Goal: Check status: Check status

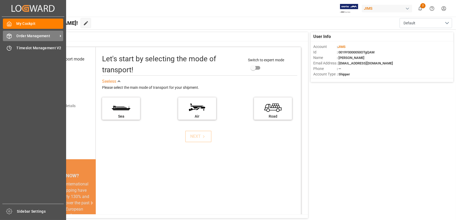
click at [9, 34] on icon at bounding box center [9, 36] width 4 height 5
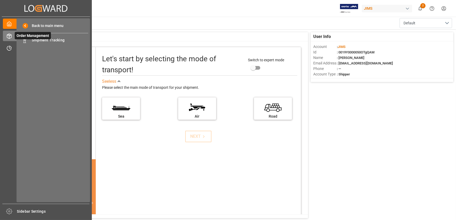
click at [46, 39] on span "Order Management" at bounding box center [33, 35] width 36 height 7
click at [46, 41] on span "Shipment Tracking" at bounding box center [60, 40] width 56 height 6
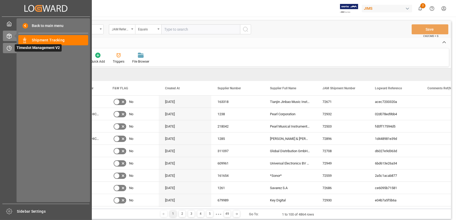
click at [13, 48] on div "Timeslot Management V2 Timeslot Management V2" at bounding box center [46, 48] width 86 height 10
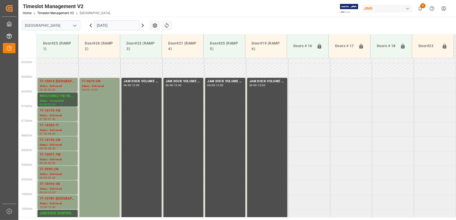
scroll to position [157, 0]
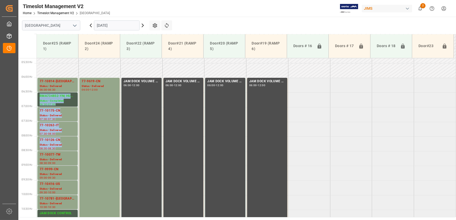
drag, startPoint x: 310, startPoint y: 87, endPoint x: 390, endPoint y: 140, distance: 95.6
drag, startPoint x: 390, startPoint y: 140, endPoint x: 338, endPoint y: 131, distance: 52.6
